Goal: Information Seeking & Learning: Learn about a topic

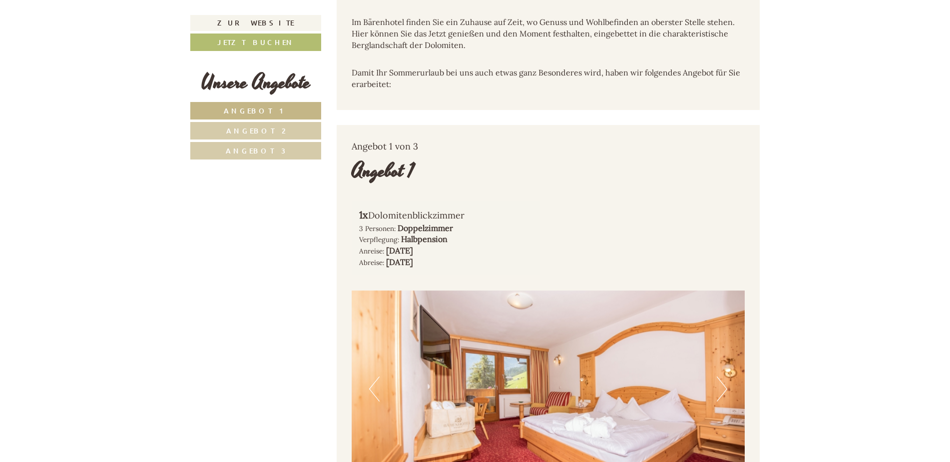
scroll to position [499, 0]
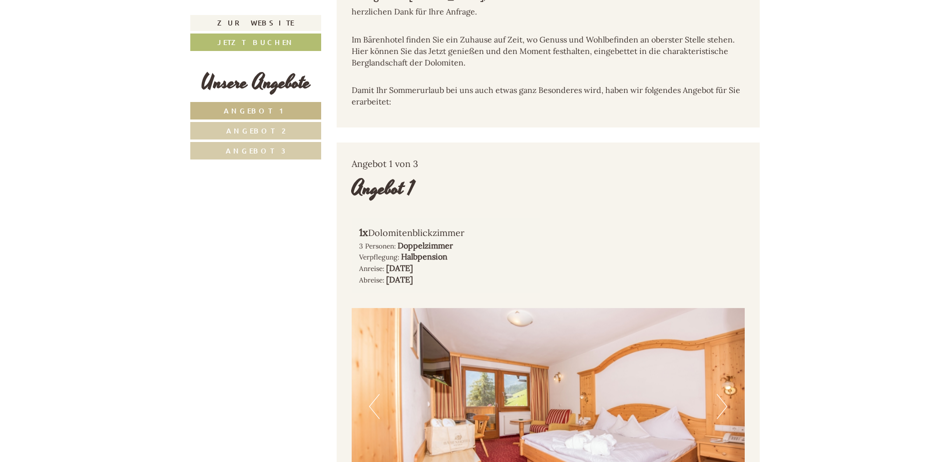
click at [306, 131] on link "Angebot 2" at bounding box center [255, 130] width 131 height 17
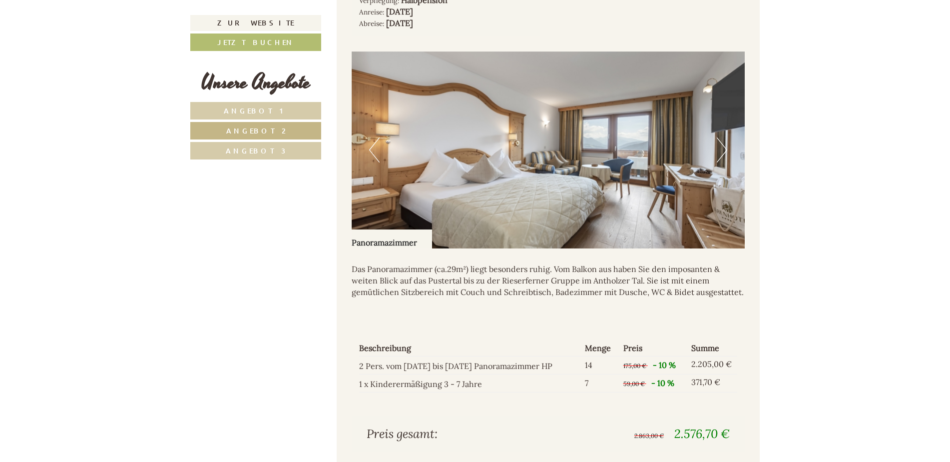
scroll to position [764, 0]
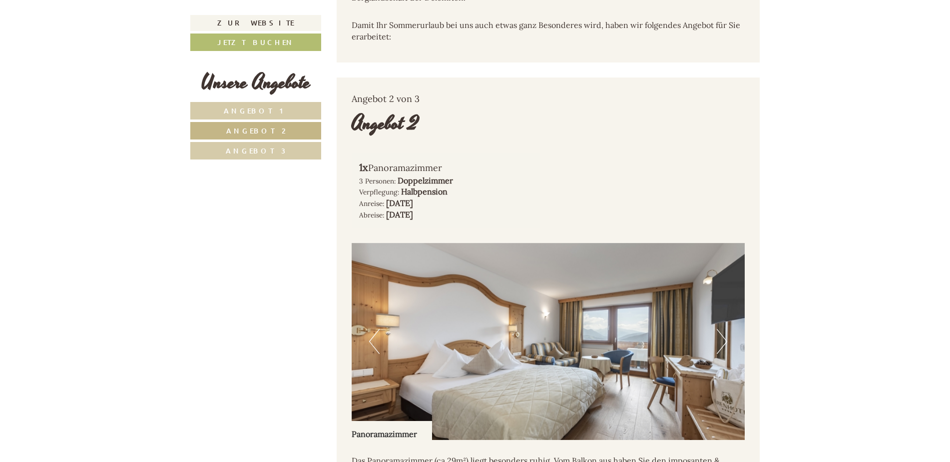
click at [292, 112] on link "Angebot 1" at bounding box center [255, 110] width 131 height 17
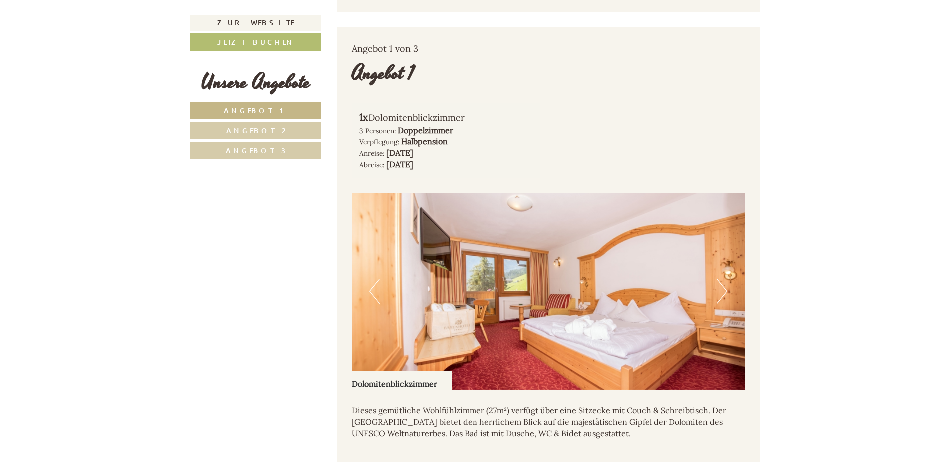
click at [714, 266] on img at bounding box center [549, 291] width 394 height 197
click at [726, 279] on button "Next" at bounding box center [722, 291] width 10 height 25
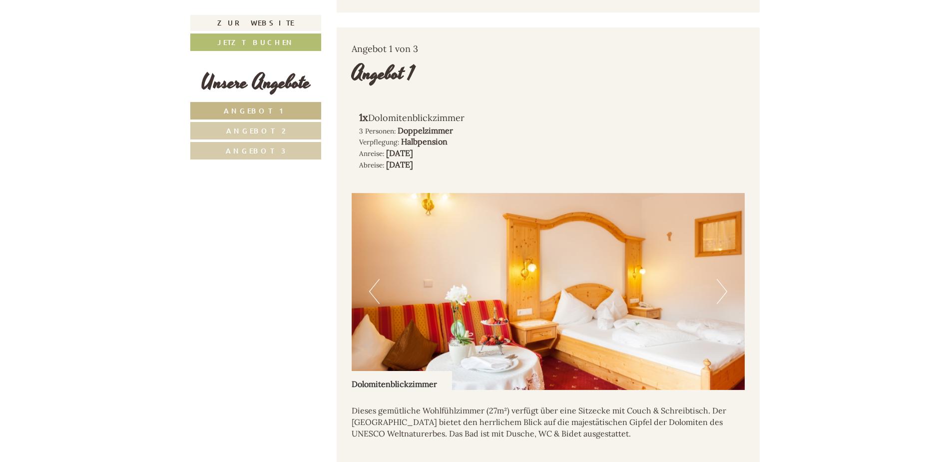
click at [726, 279] on button "Next" at bounding box center [722, 291] width 10 height 25
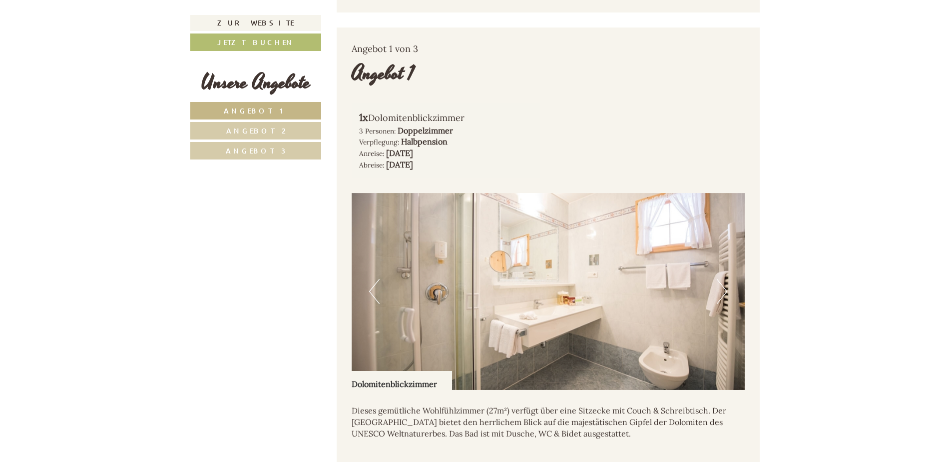
click at [726, 279] on button "Next" at bounding box center [722, 291] width 10 height 25
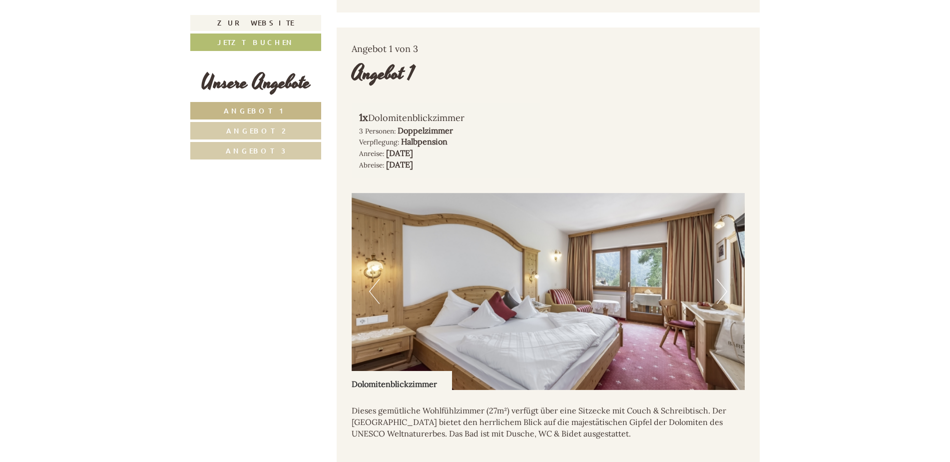
click at [726, 279] on button "Next" at bounding box center [722, 291] width 10 height 25
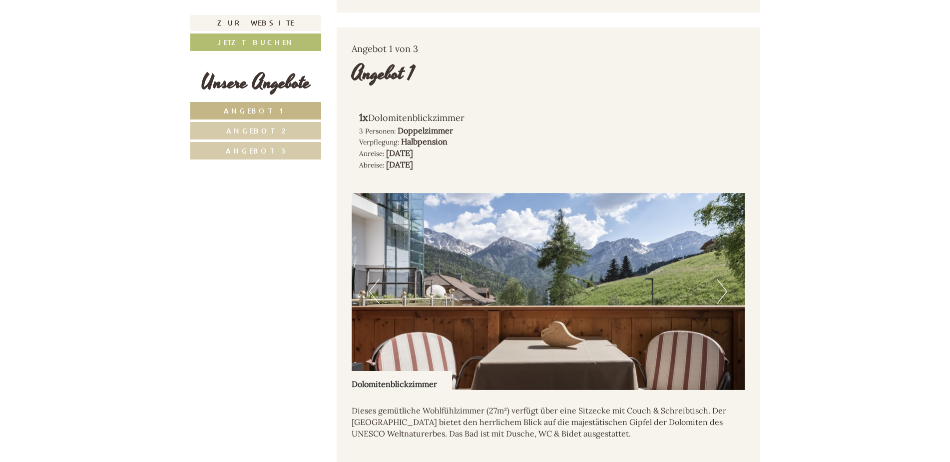
click at [726, 279] on button "Next" at bounding box center [722, 291] width 10 height 25
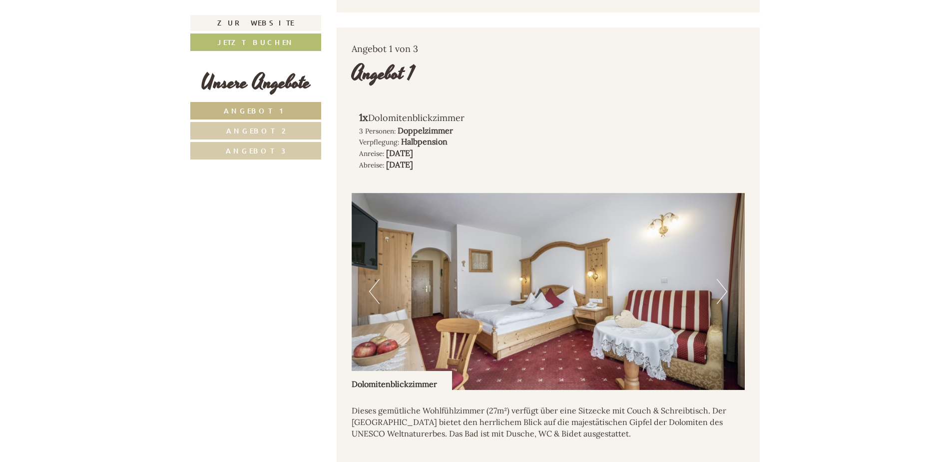
click at [726, 279] on button "Next" at bounding box center [722, 291] width 10 height 25
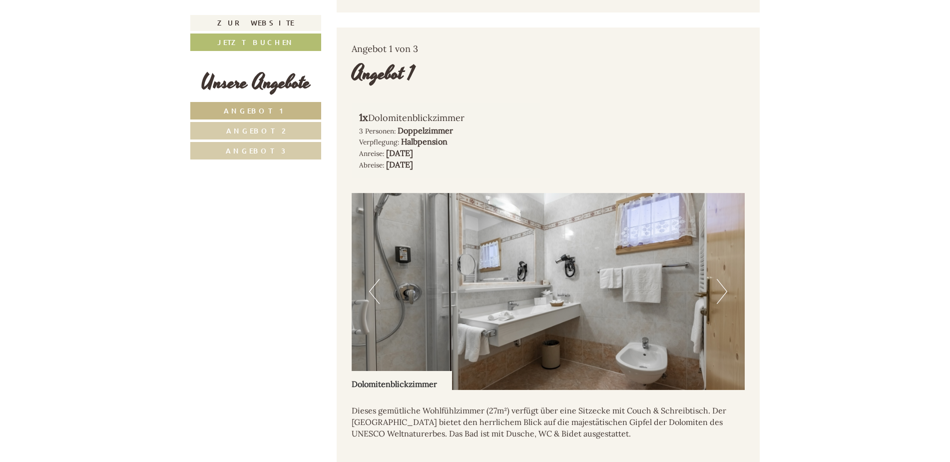
click at [726, 279] on button "Next" at bounding box center [722, 291] width 10 height 25
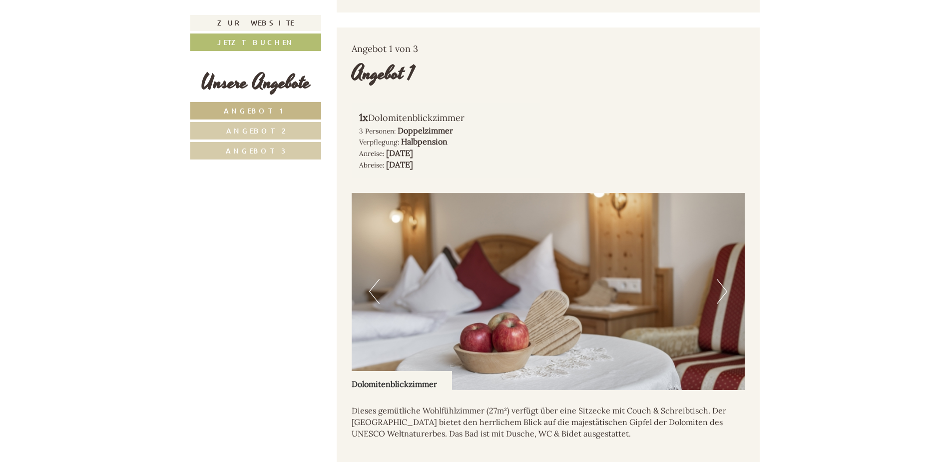
click at [726, 279] on button "Next" at bounding box center [722, 291] width 10 height 25
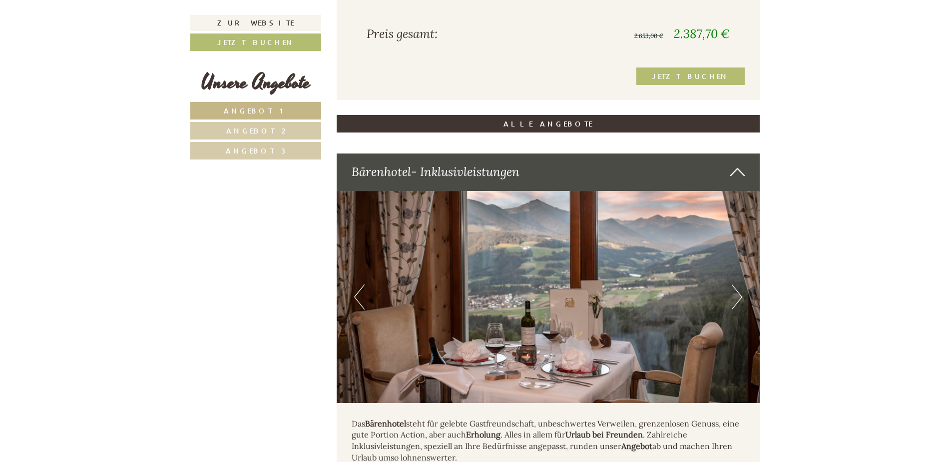
scroll to position [1164, 0]
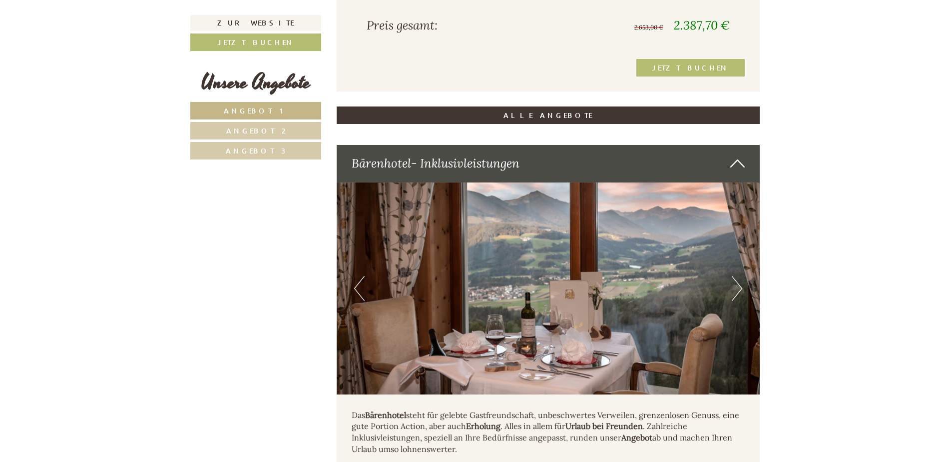
click at [730, 262] on img at bounding box center [549, 288] width 424 height 212
click at [734, 276] on button "Next" at bounding box center [737, 288] width 10 height 25
